Goal: Transaction & Acquisition: Purchase product/service

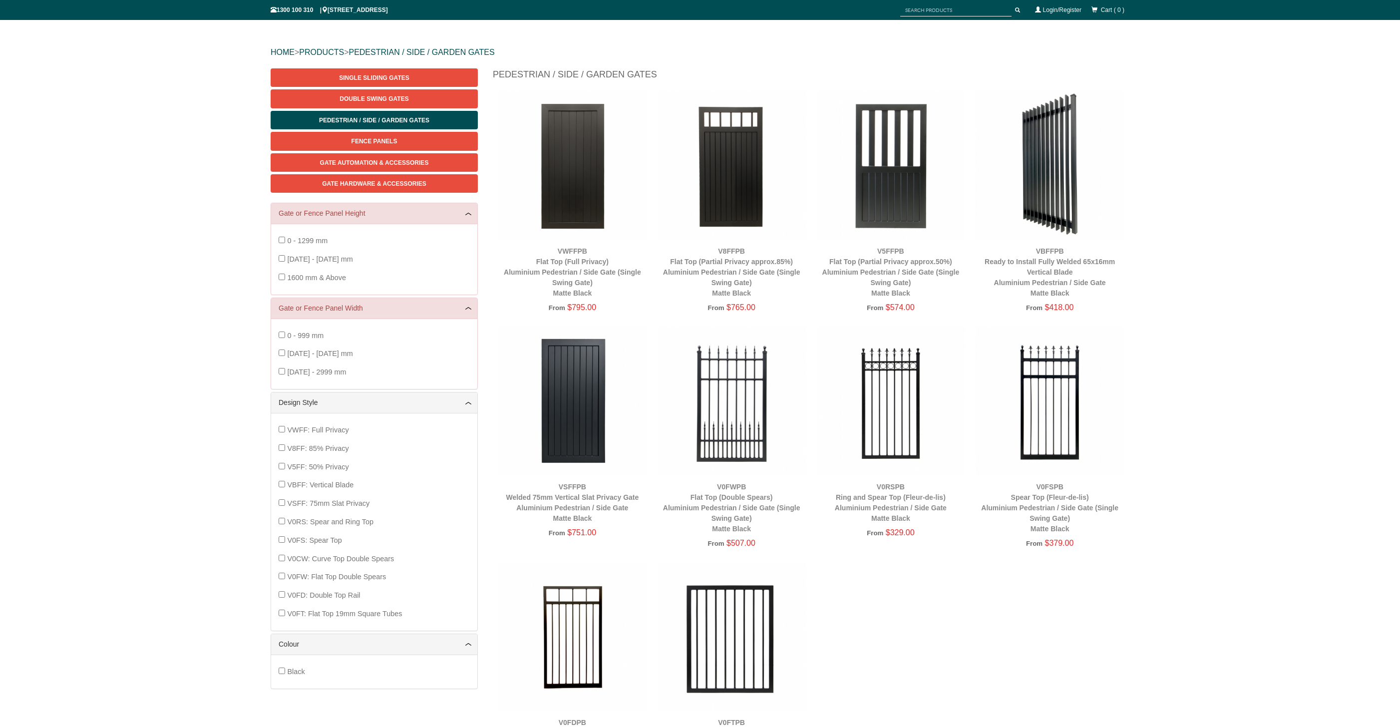
scroll to position [12, 0]
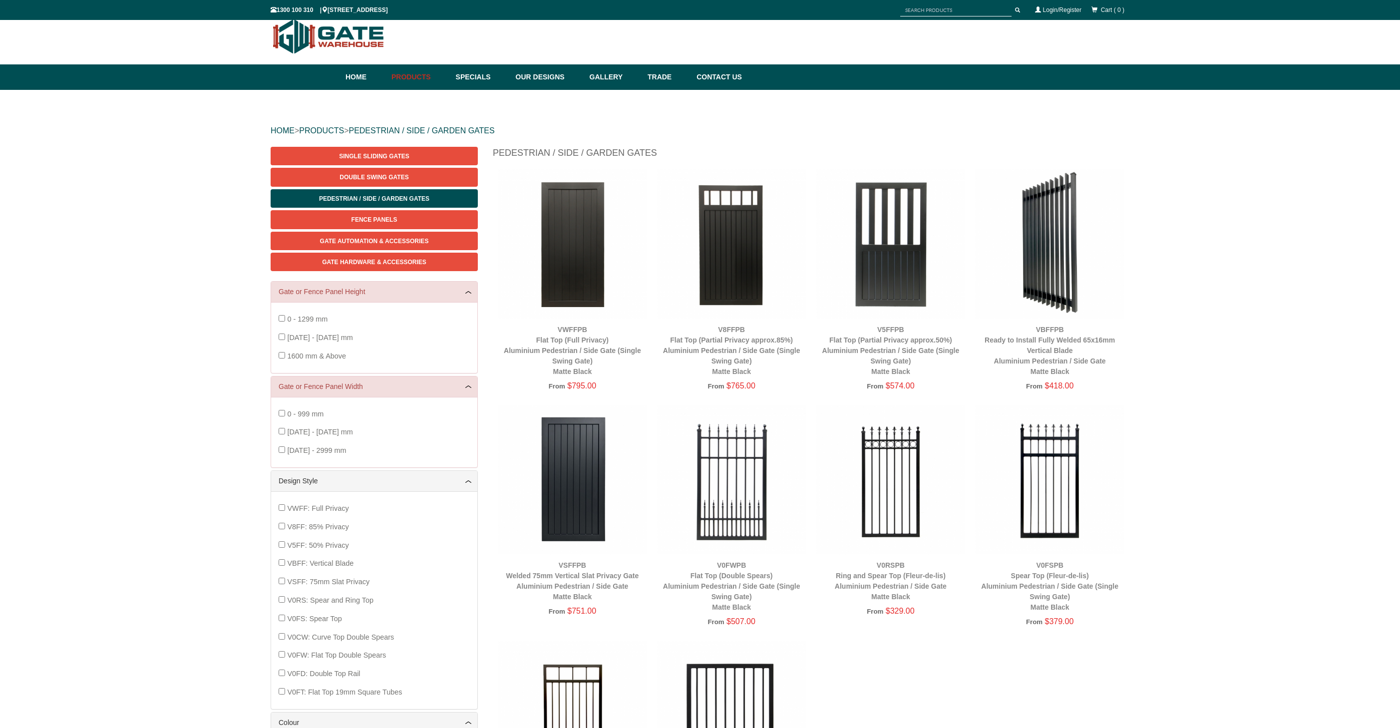
click at [1054, 242] on img at bounding box center [1049, 243] width 149 height 149
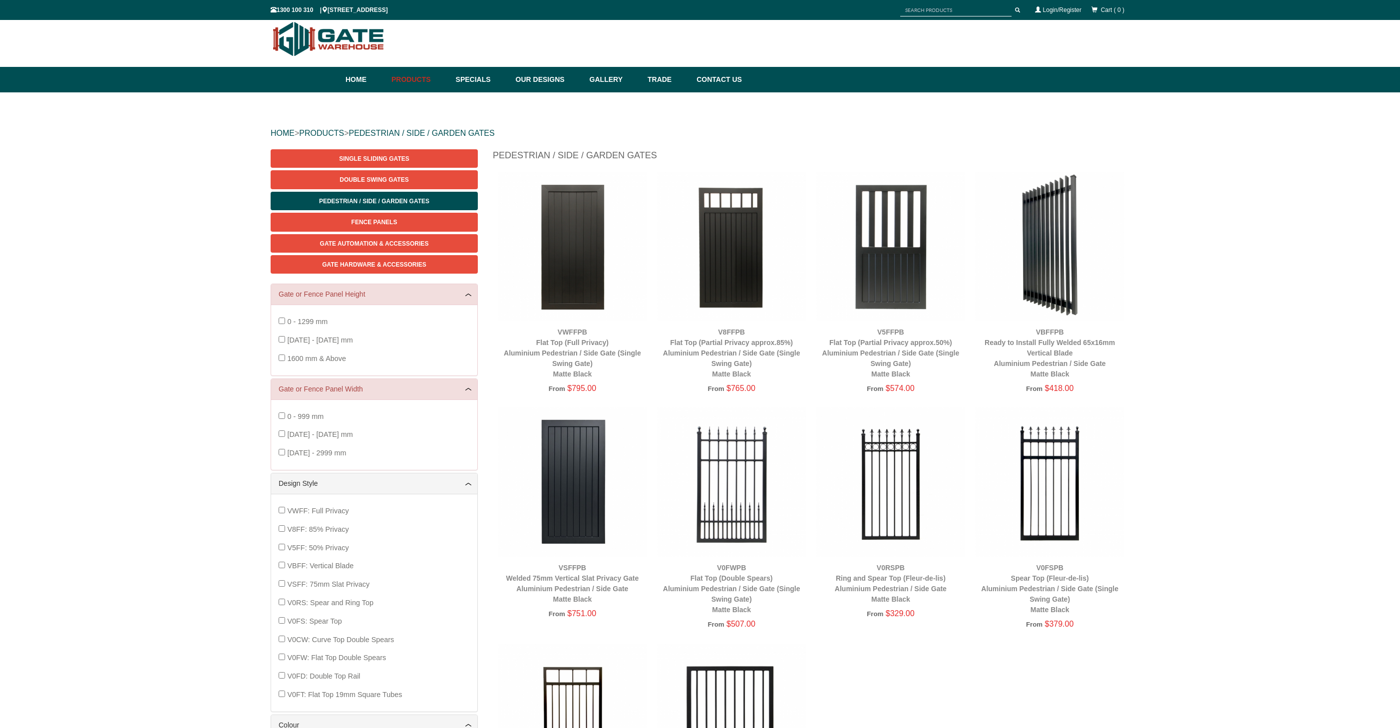
scroll to position [8, 0]
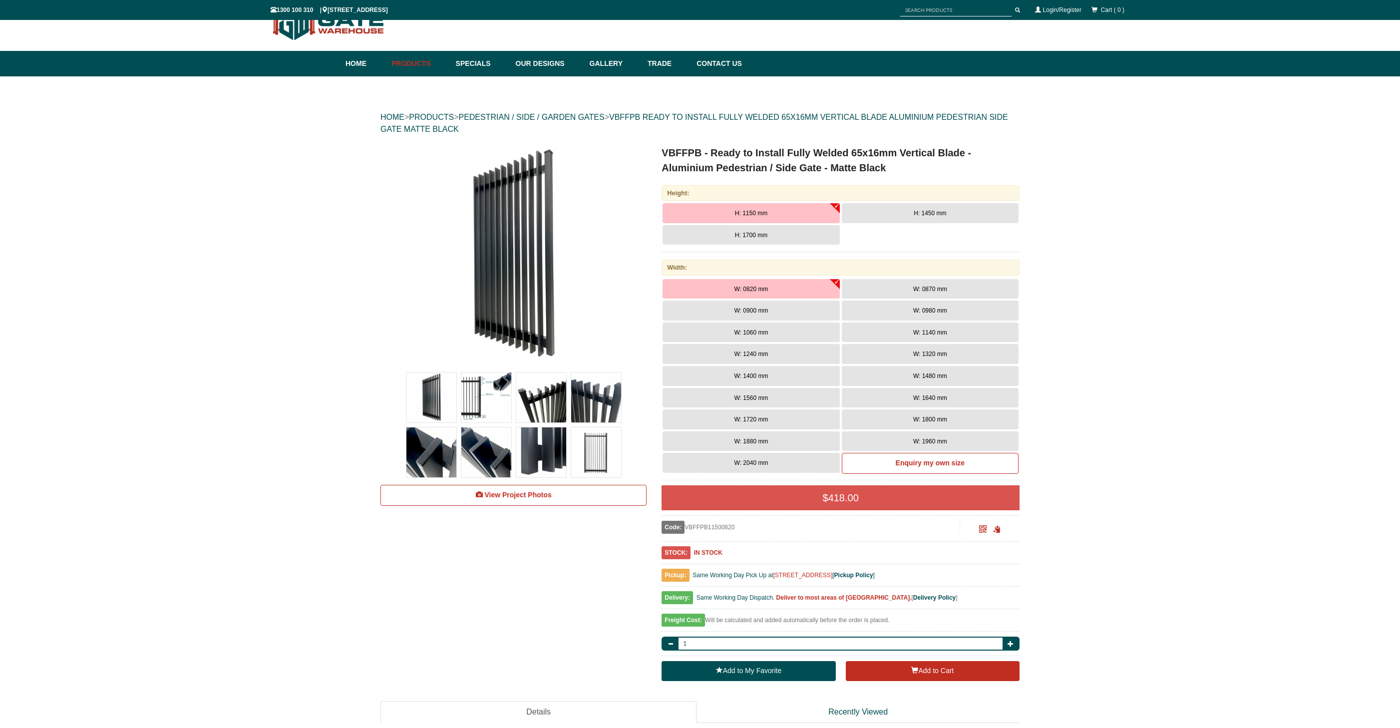
click at [430, 392] on img at bounding box center [432, 398] width 50 height 50
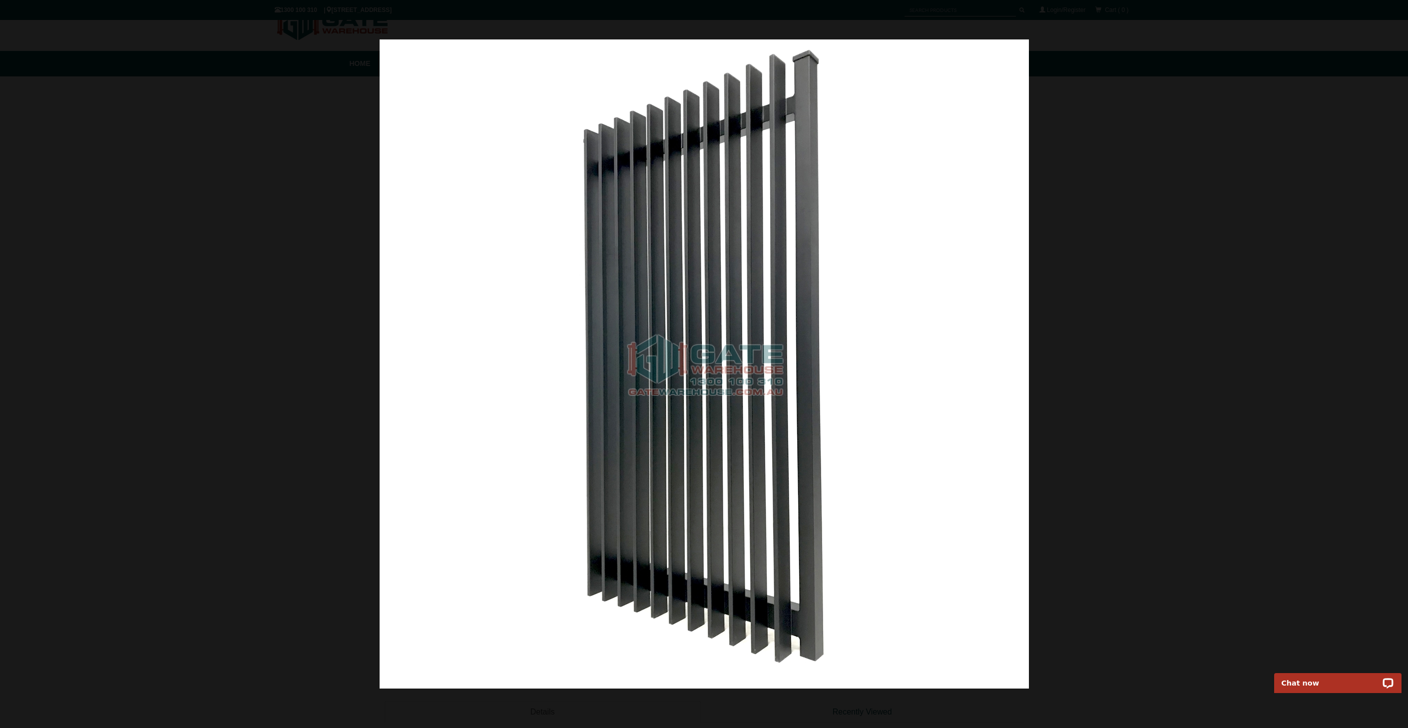
click at [1113, 363] on div at bounding box center [704, 364] width 1408 height 728
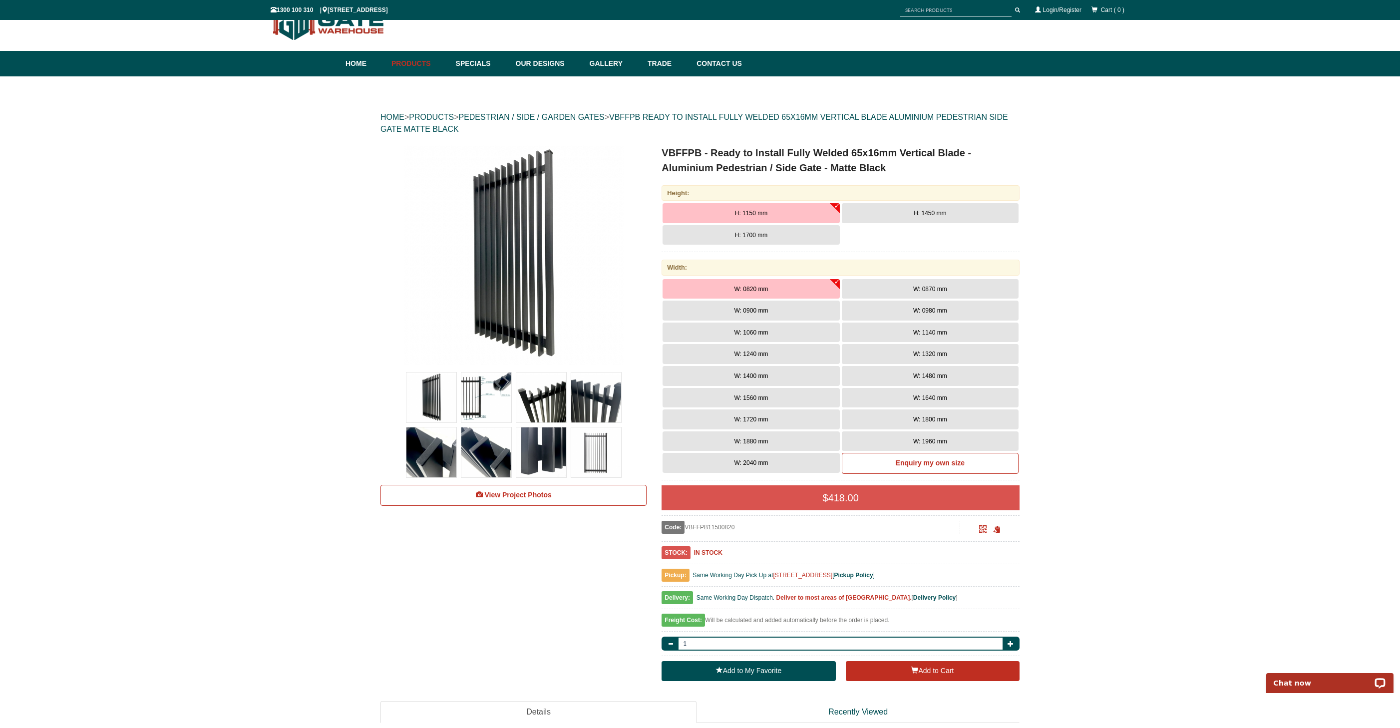
click at [499, 450] on img at bounding box center [486, 452] width 50 height 50
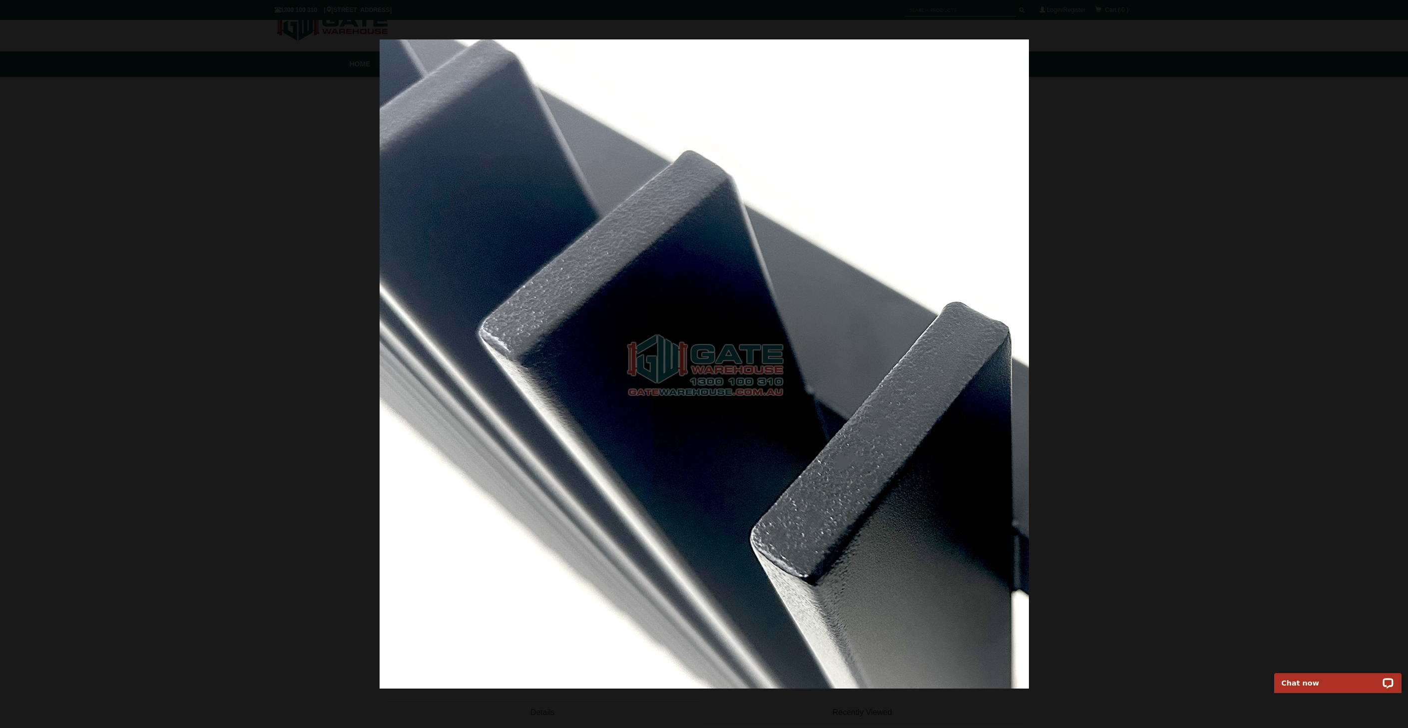
click at [1313, 375] on div at bounding box center [704, 364] width 1408 height 728
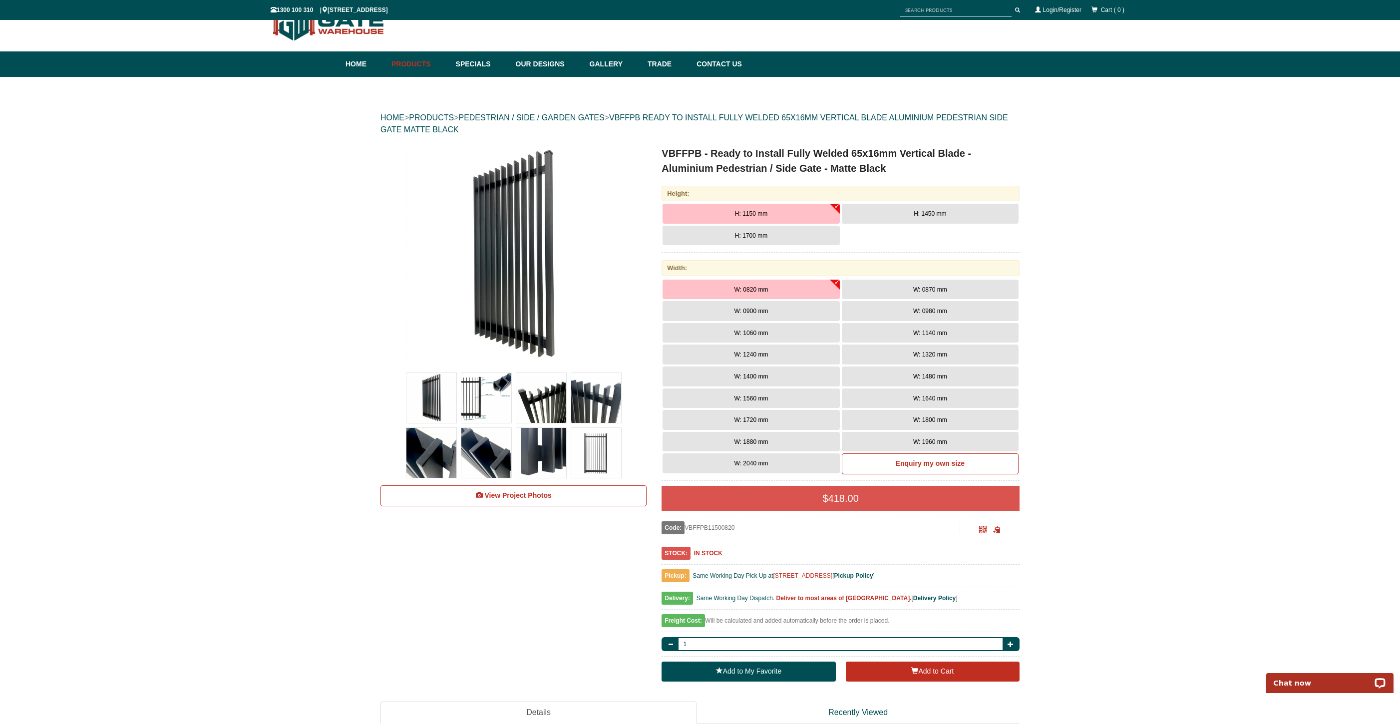
click at [565, 447] on img at bounding box center [541, 453] width 50 height 50
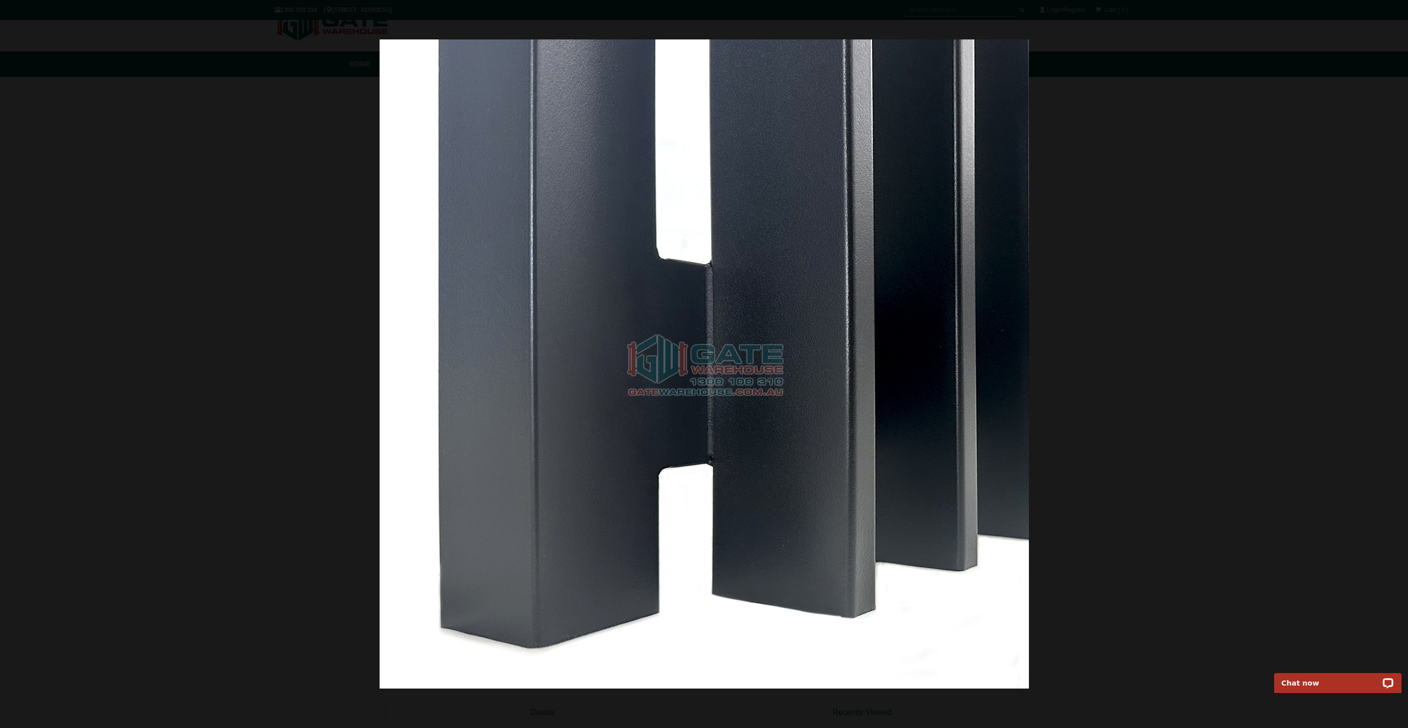
click at [1244, 442] on div at bounding box center [704, 364] width 1408 height 728
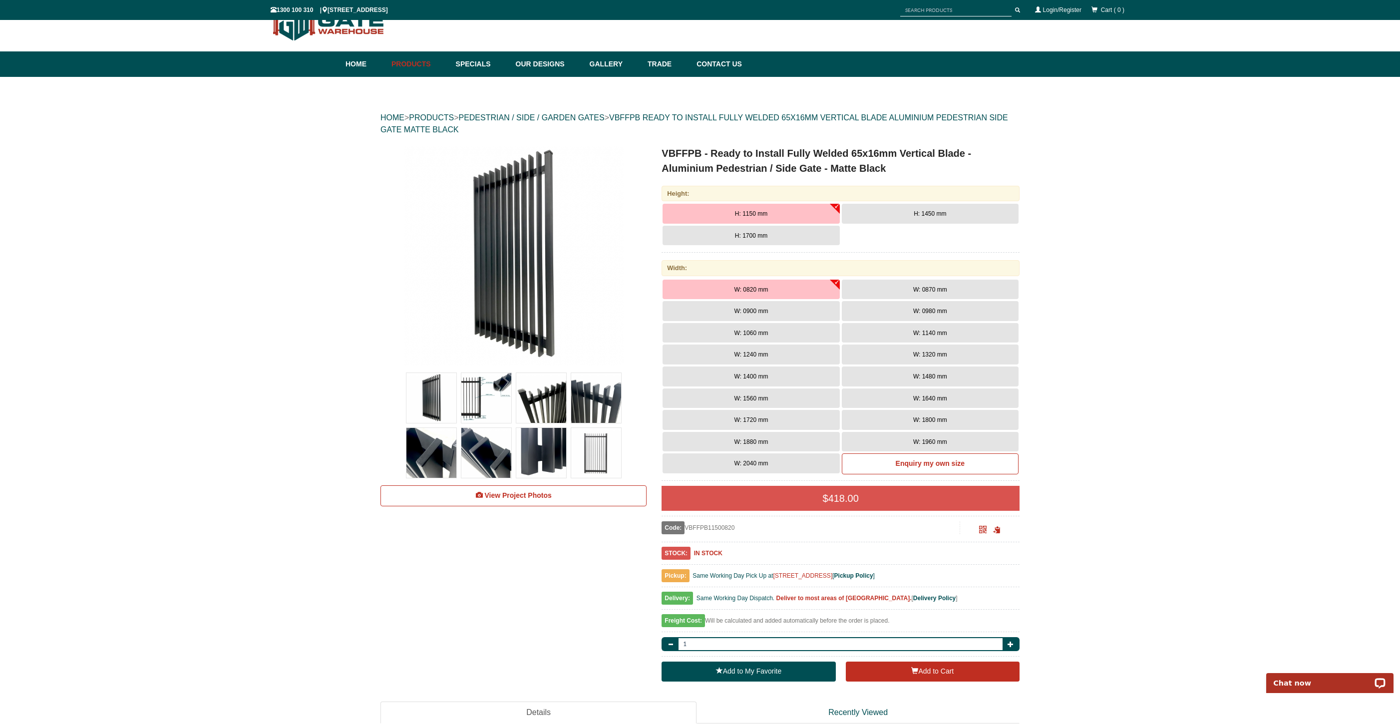
click at [603, 449] on img at bounding box center [596, 453] width 50 height 50
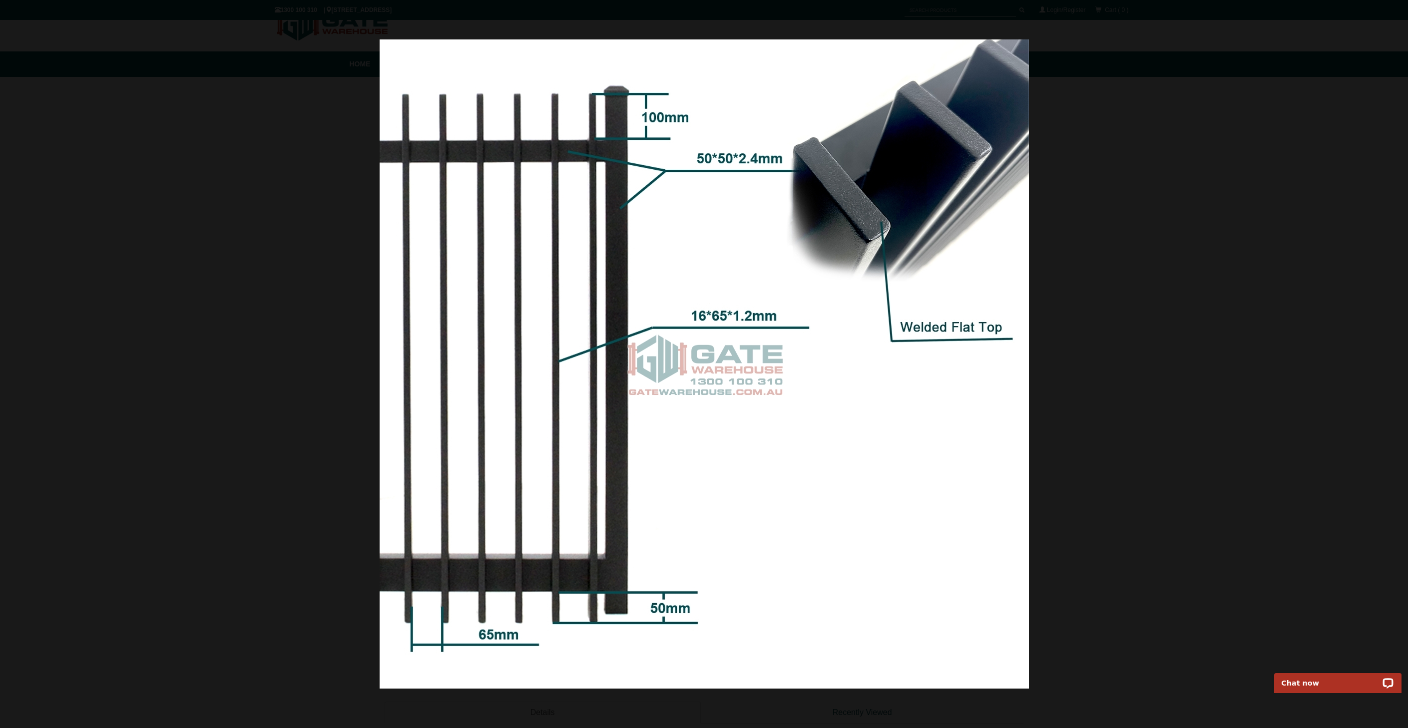
click at [1182, 503] on div at bounding box center [704, 364] width 1408 height 728
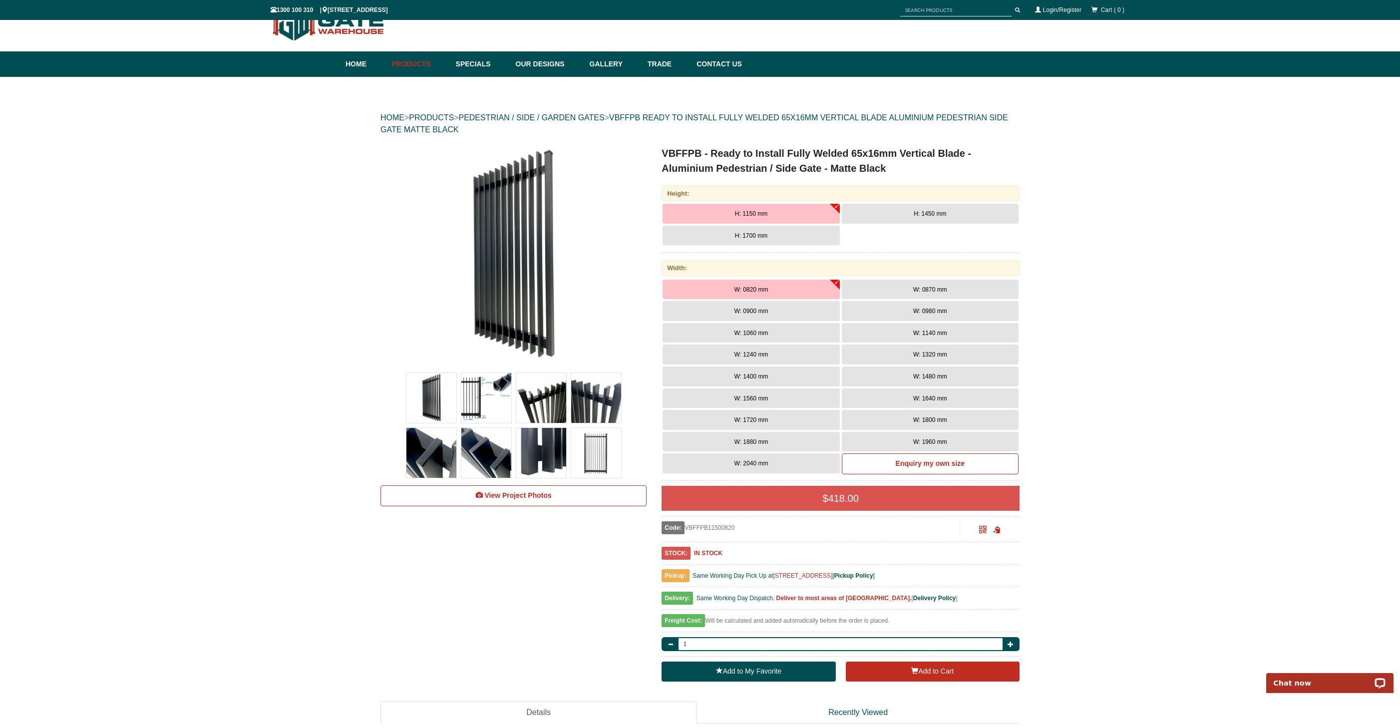
click at [769, 361] on button "W: 1240 mm" at bounding box center [751, 355] width 177 height 20
click at [791, 239] on button "H: 1700 mm" at bounding box center [751, 236] width 177 height 20
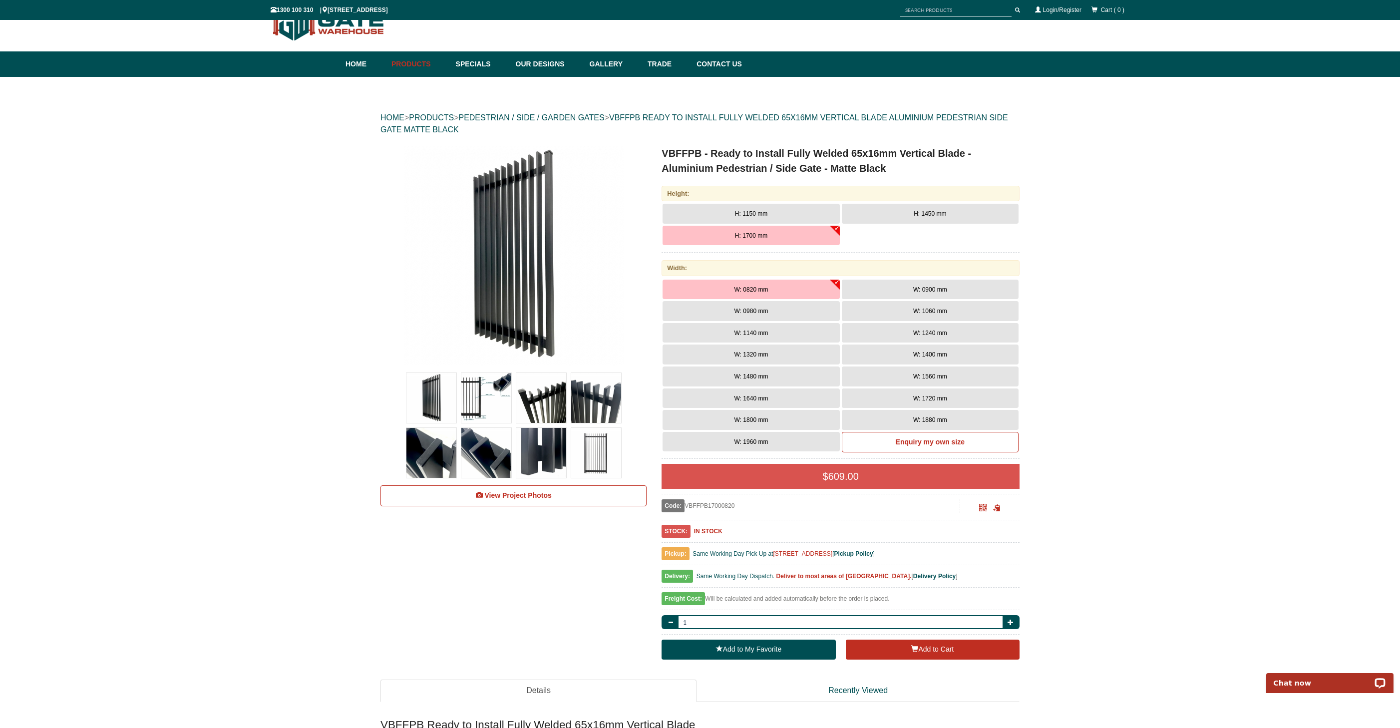
click at [786, 339] on button "W: 1140 mm" at bounding box center [751, 333] width 177 height 20
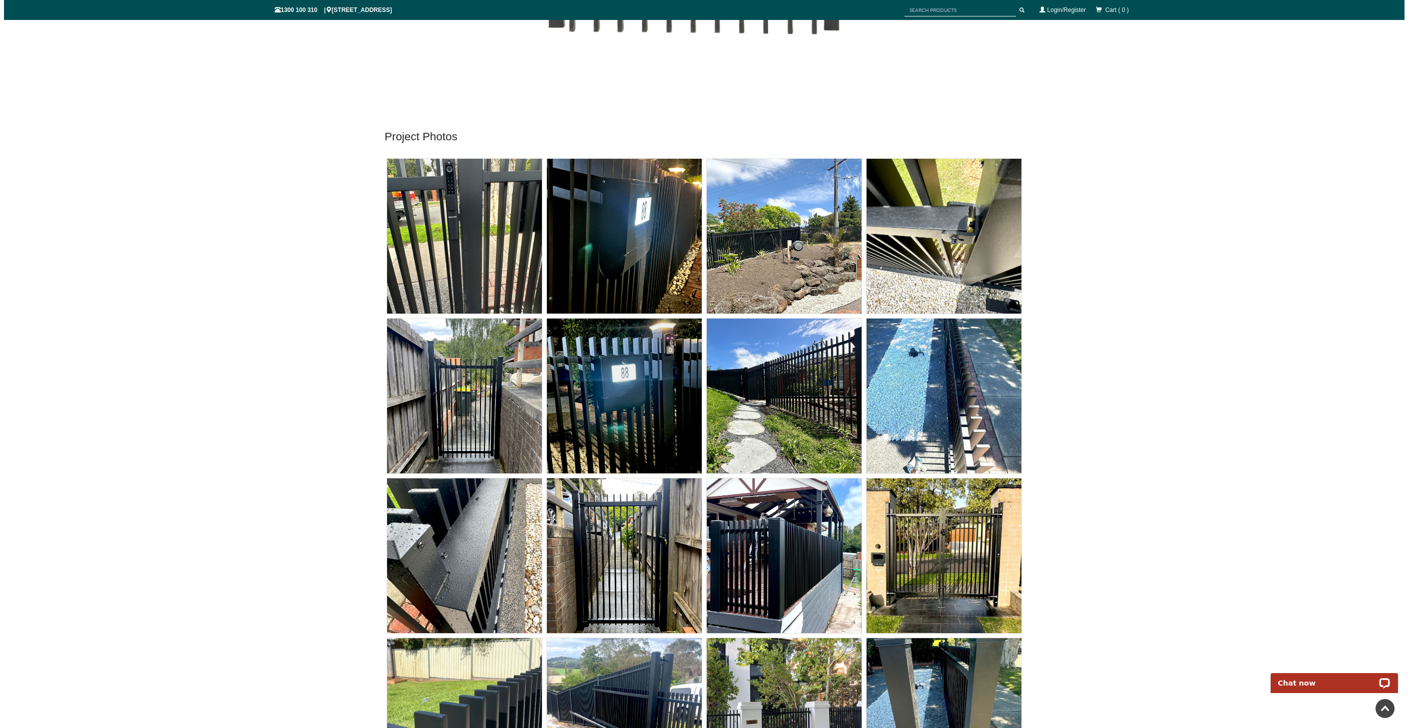
scroll to position [5594, 0]
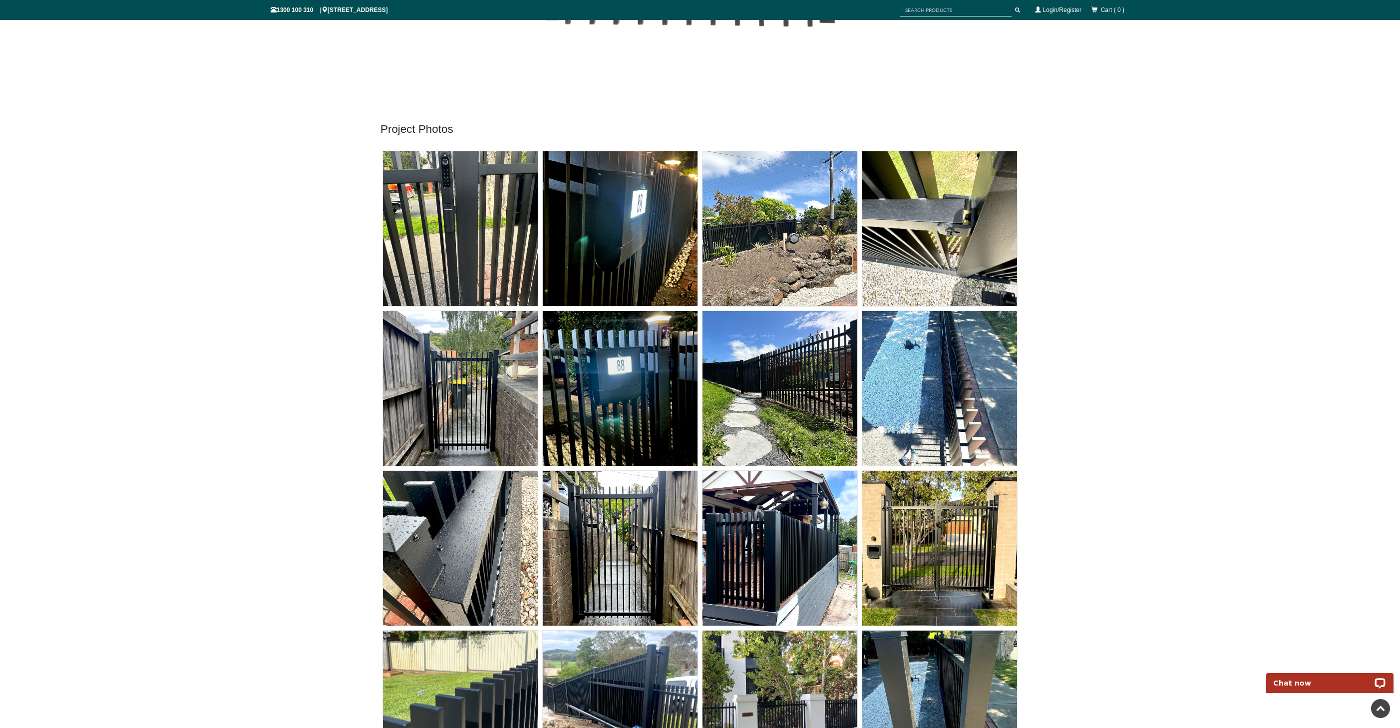
click at [490, 418] on img at bounding box center [460, 388] width 155 height 155
